Goal: Task Accomplishment & Management: Complete application form

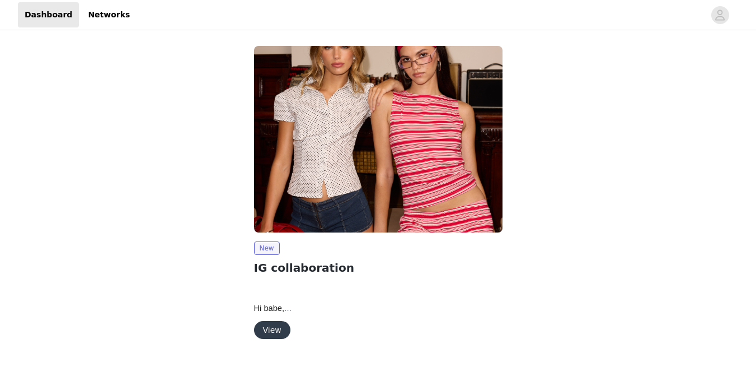
click at [379, 134] on img at bounding box center [378, 139] width 249 height 186
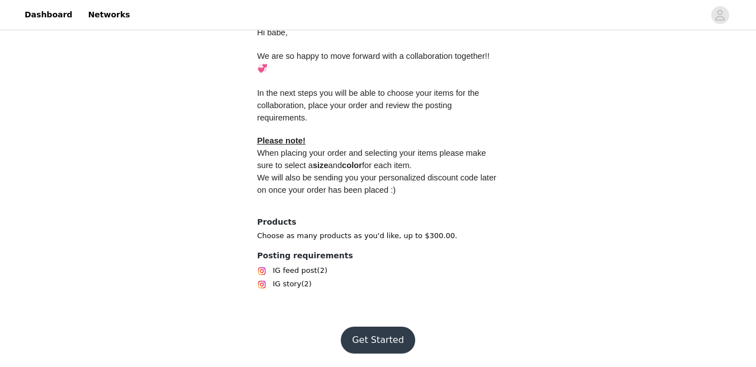
click at [382, 327] on button "Get Started" at bounding box center [378, 339] width 74 height 27
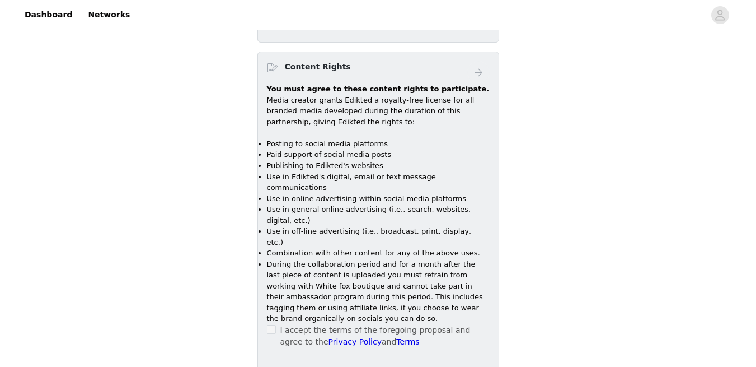
scroll to position [752, 0]
